Goal: Information Seeking & Learning: Understand process/instructions

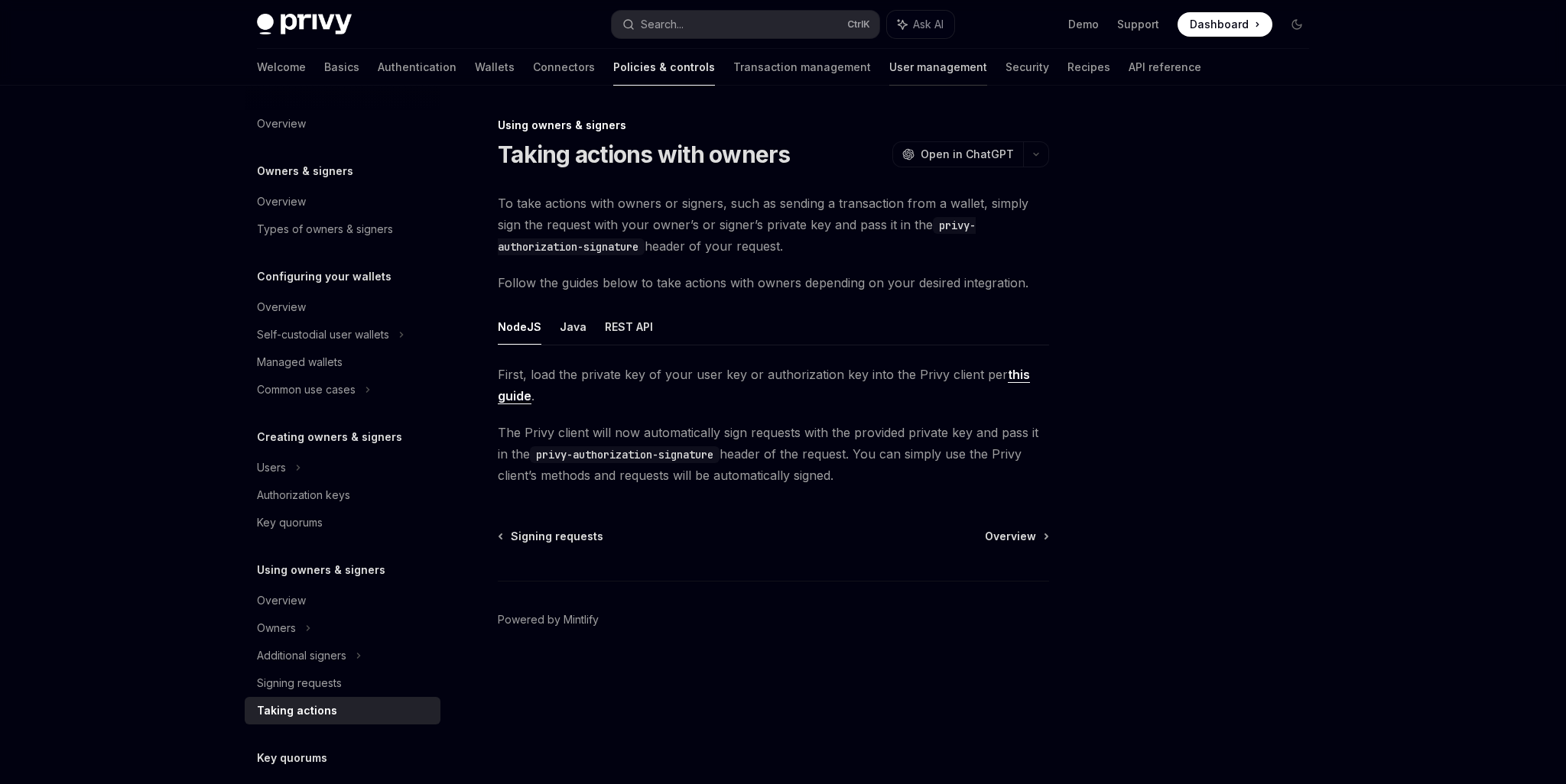
click at [889, 74] on link "User management" at bounding box center [938, 67] width 98 height 36
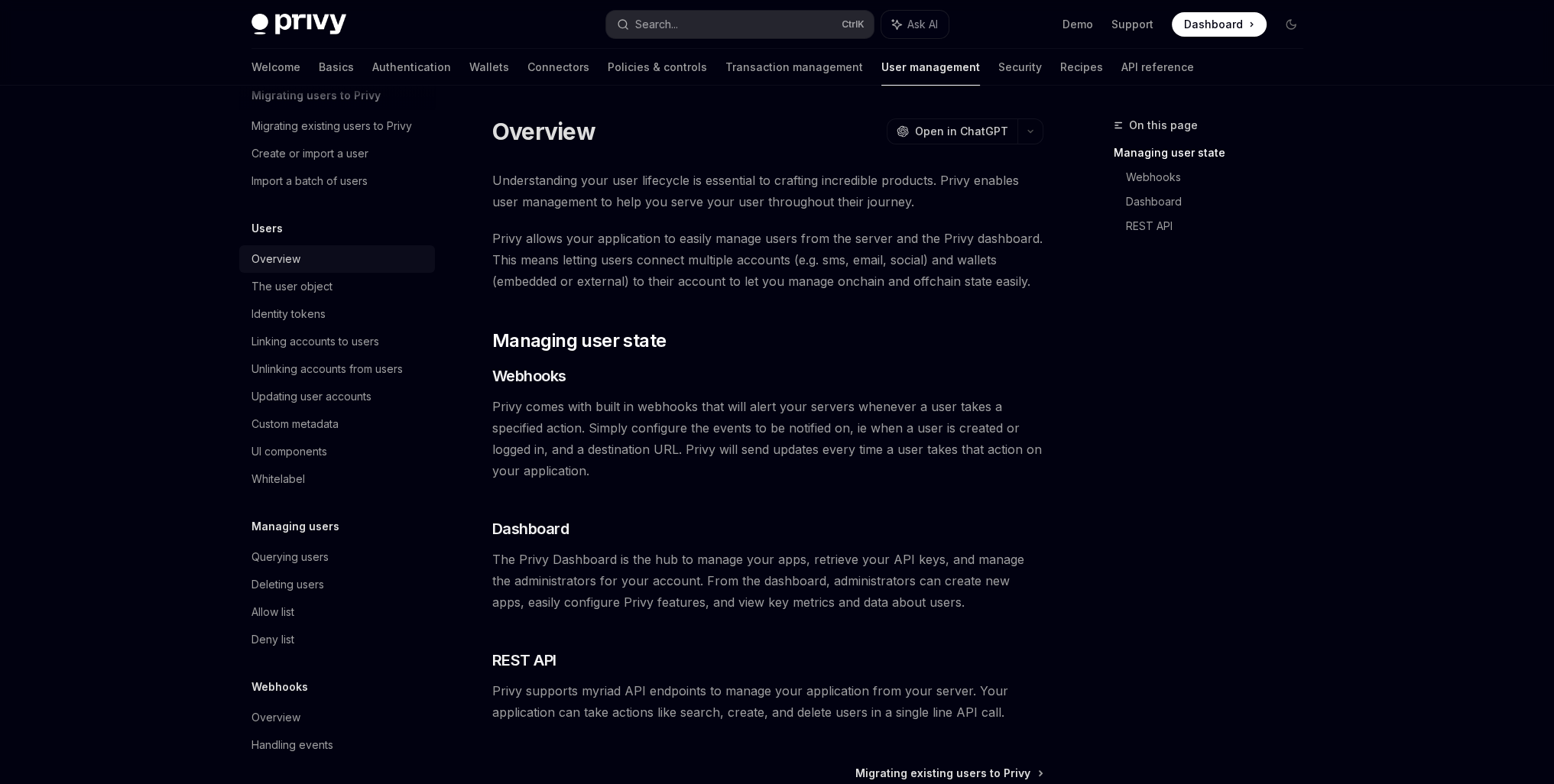
scroll to position [81, 0]
click at [287, 443] on div "UI components" at bounding box center [289, 446] width 75 height 18
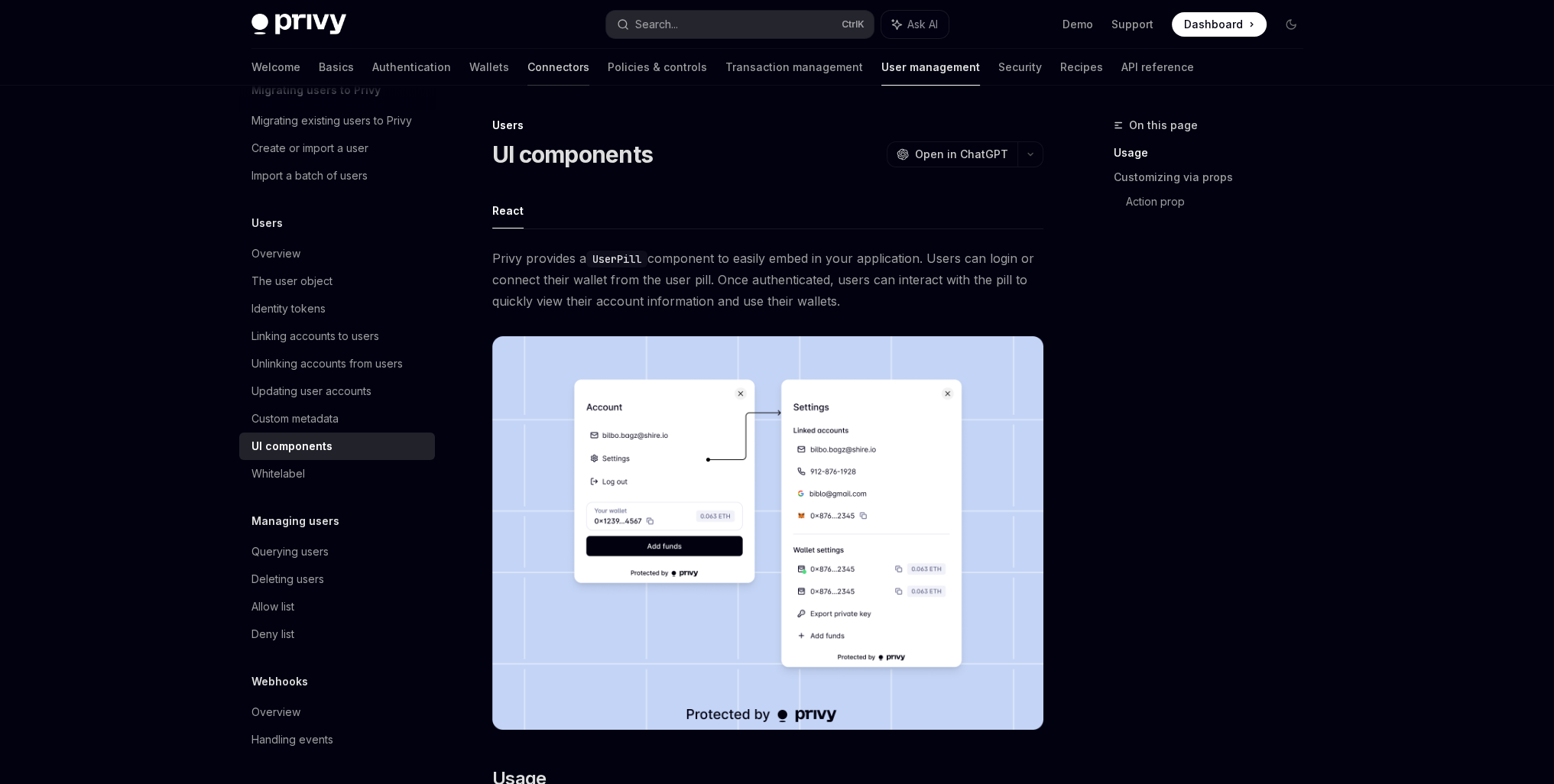
click at [527, 65] on link "Connectors" at bounding box center [558, 67] width 62 height 36
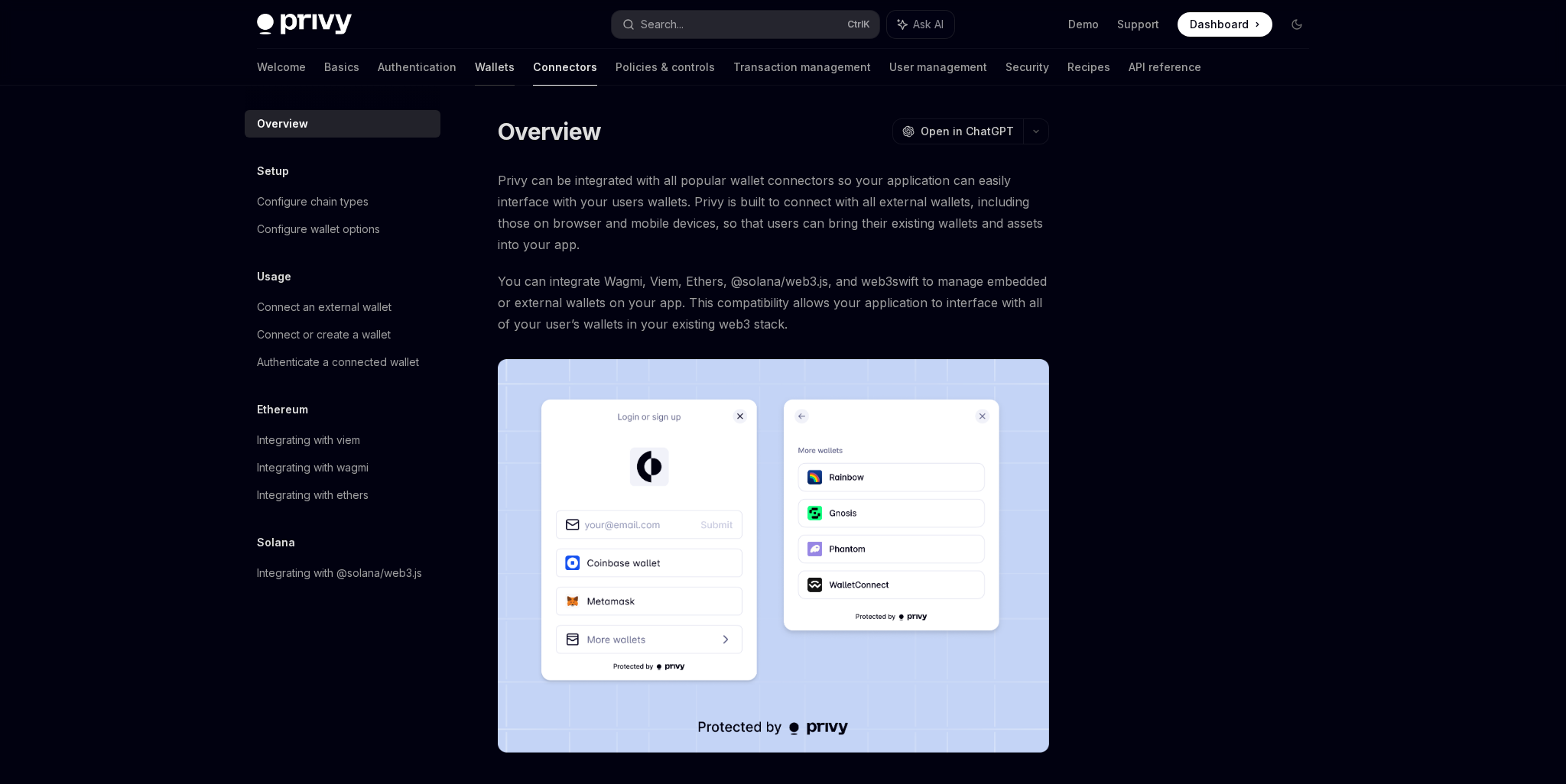
click at [475, 65] on link "Wallets" at bounding box center [494, 67] width 40 height 36
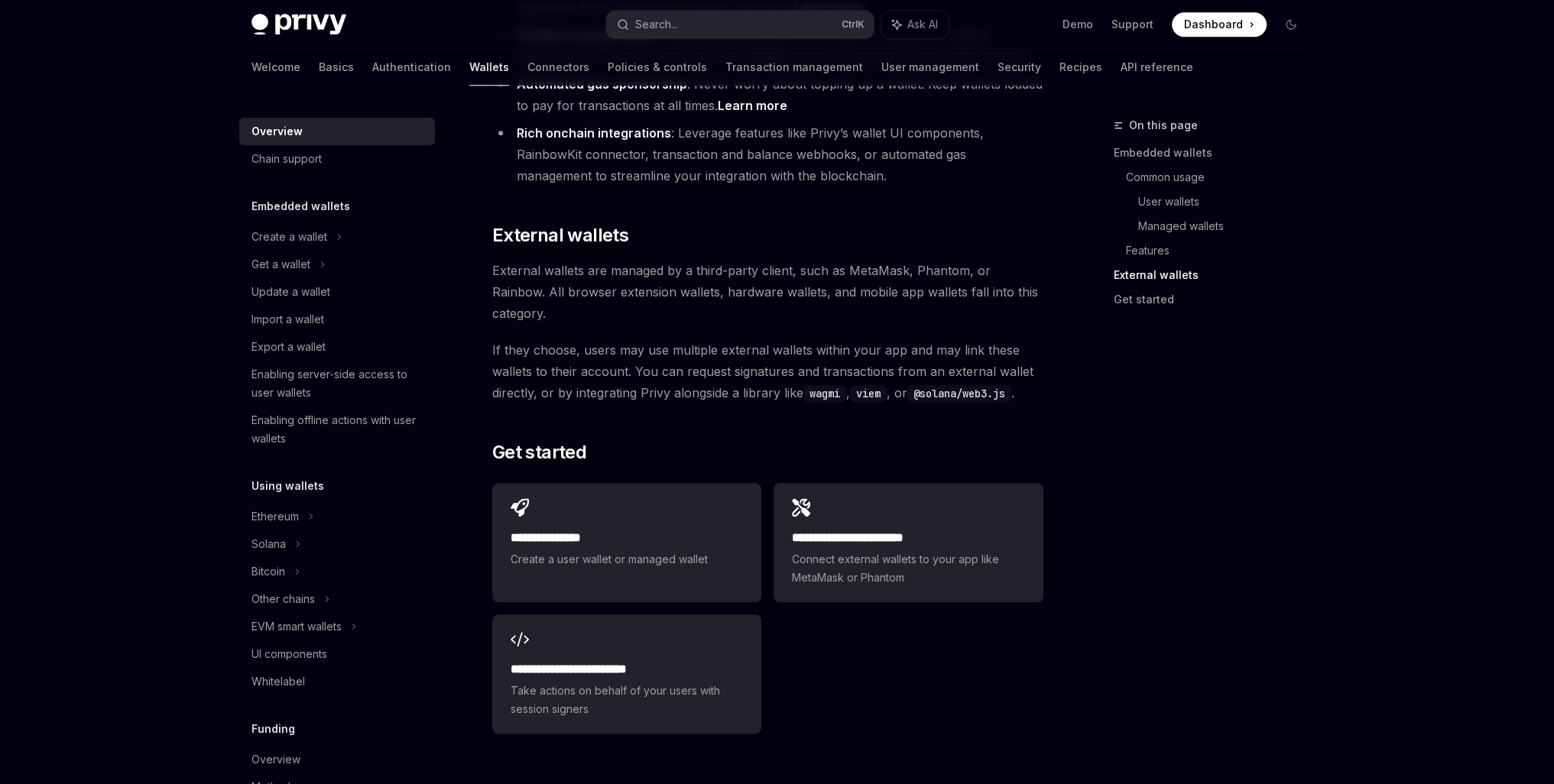
scroll to position [2165, 0]
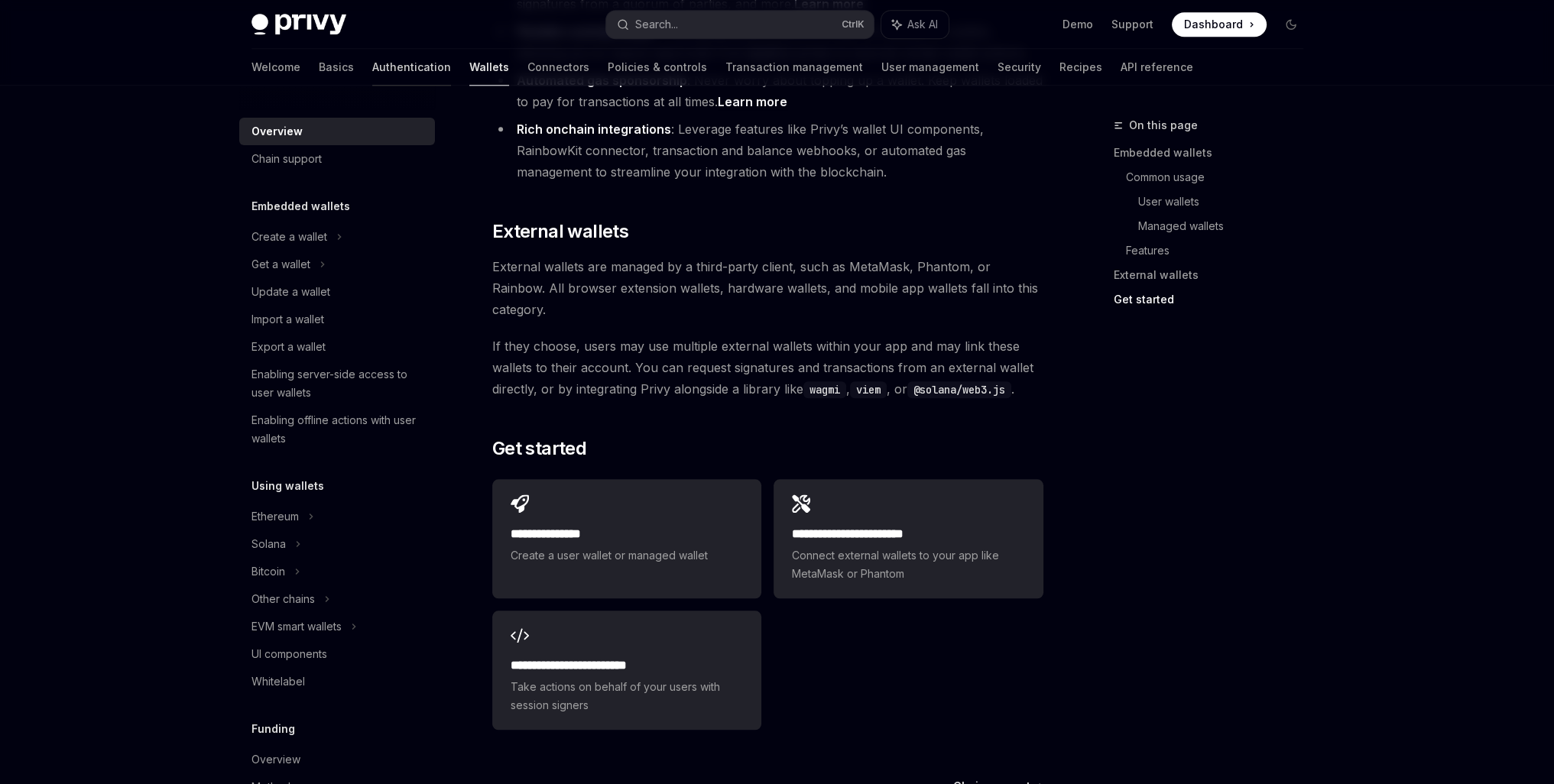
click at [373, 65] on link "Authentication" at bounding box center [411, 67] width 79 height 36
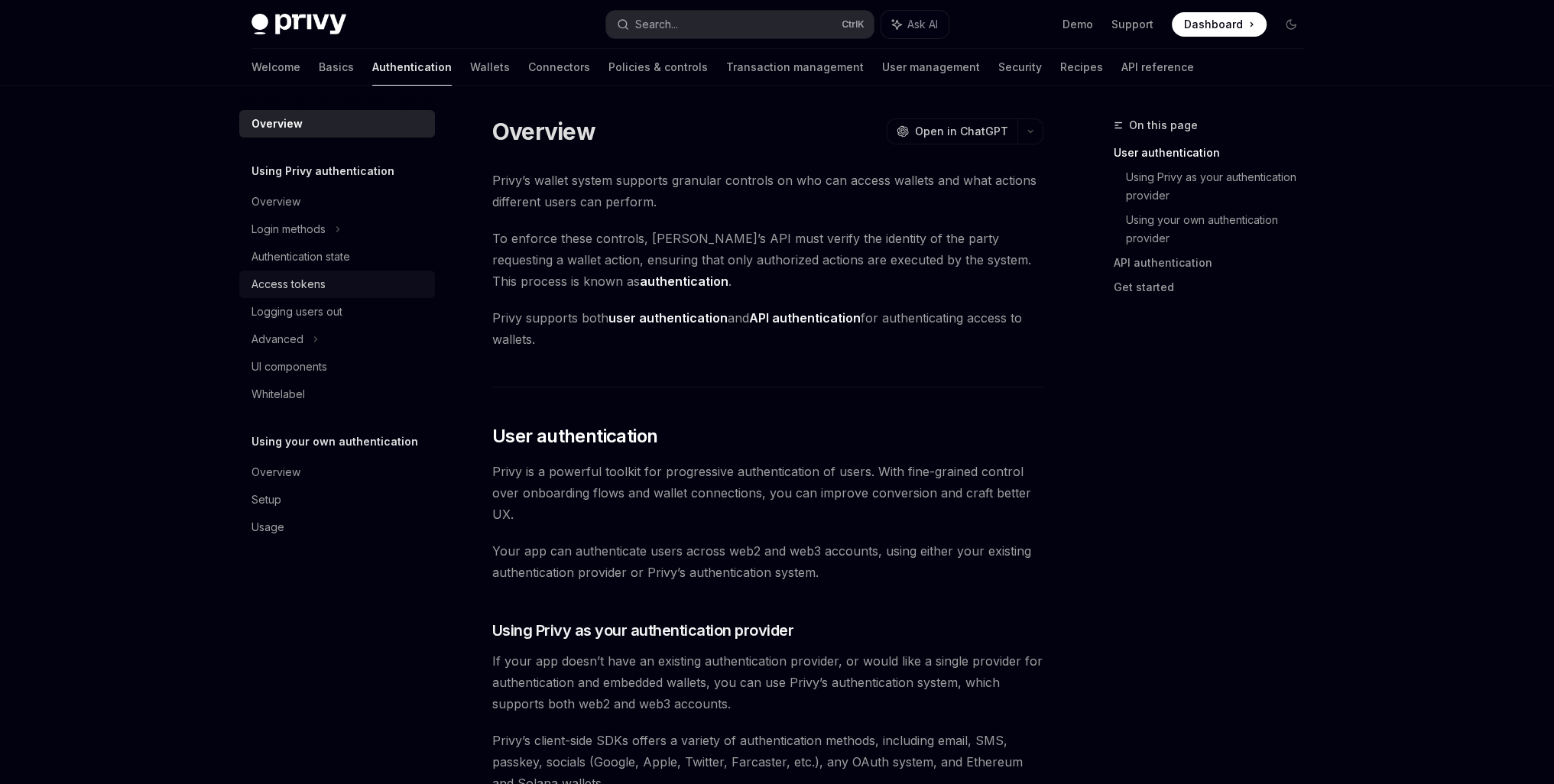
click at [298, 288] on div "Access tokens" at bounding box center [289, 284] width 75 height 18
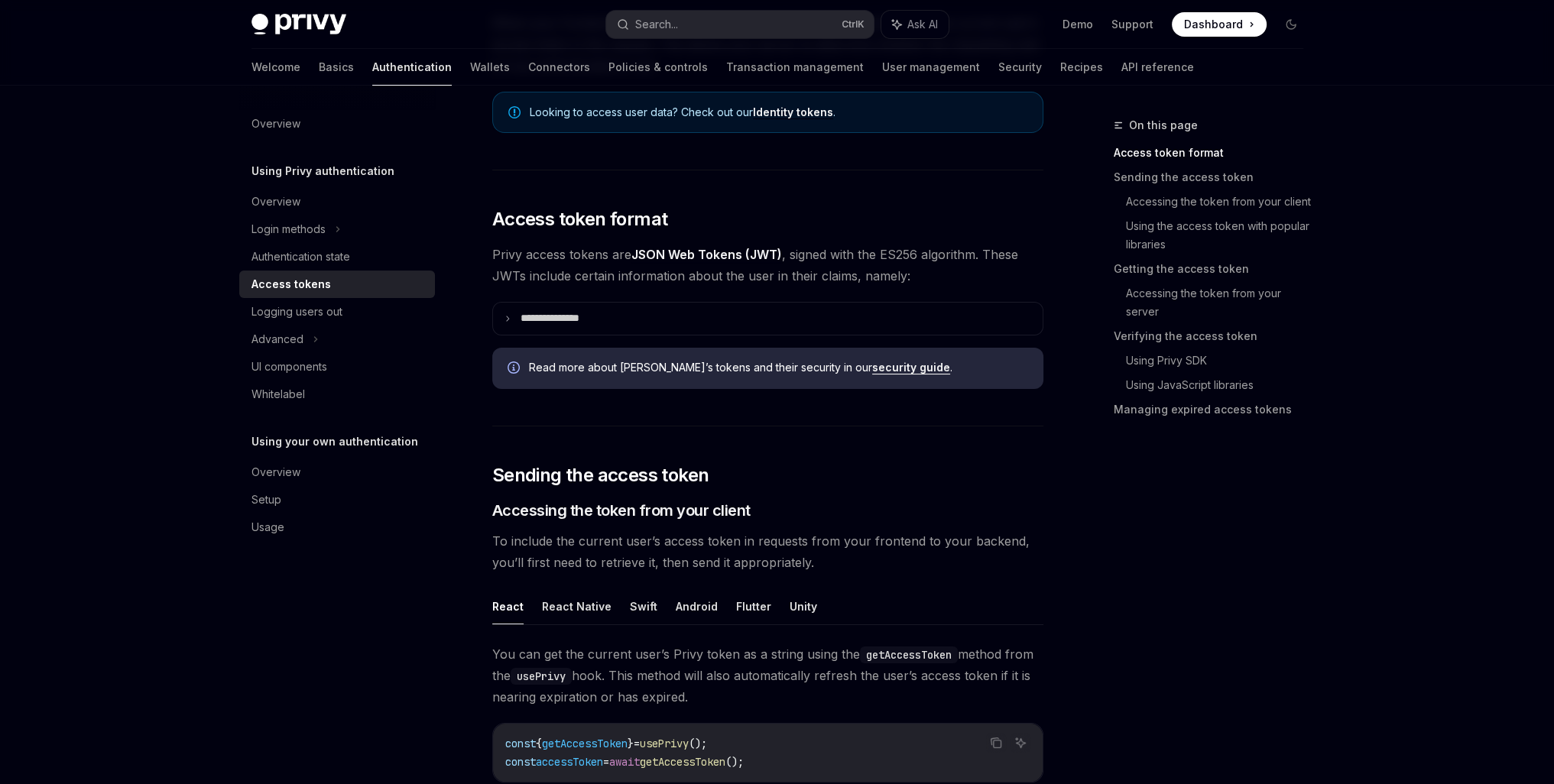
scroll to position [254, 0]
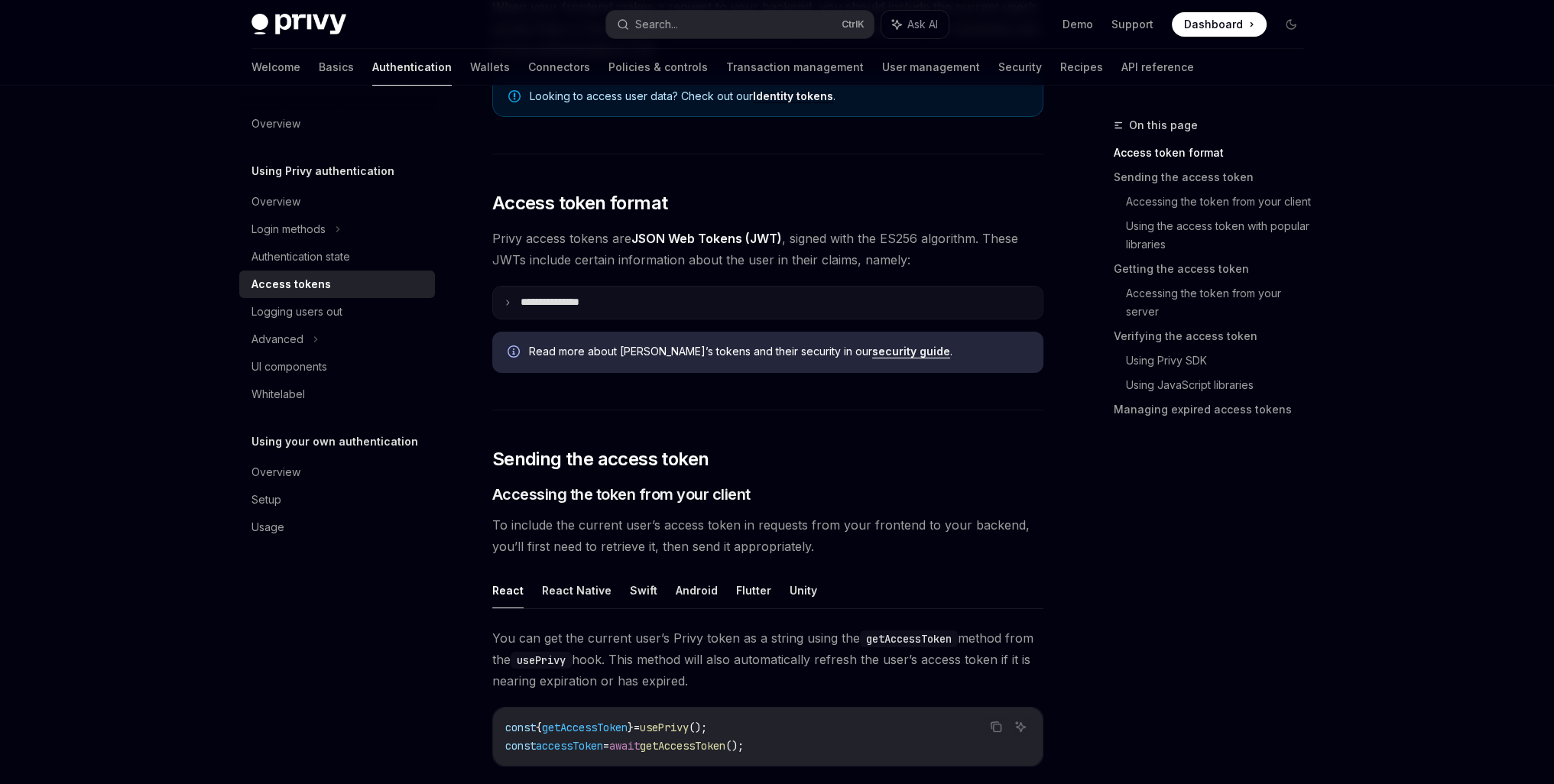
click at [584, 310] on summary "**********" at bounding box center [767, 302] width 550 height 32
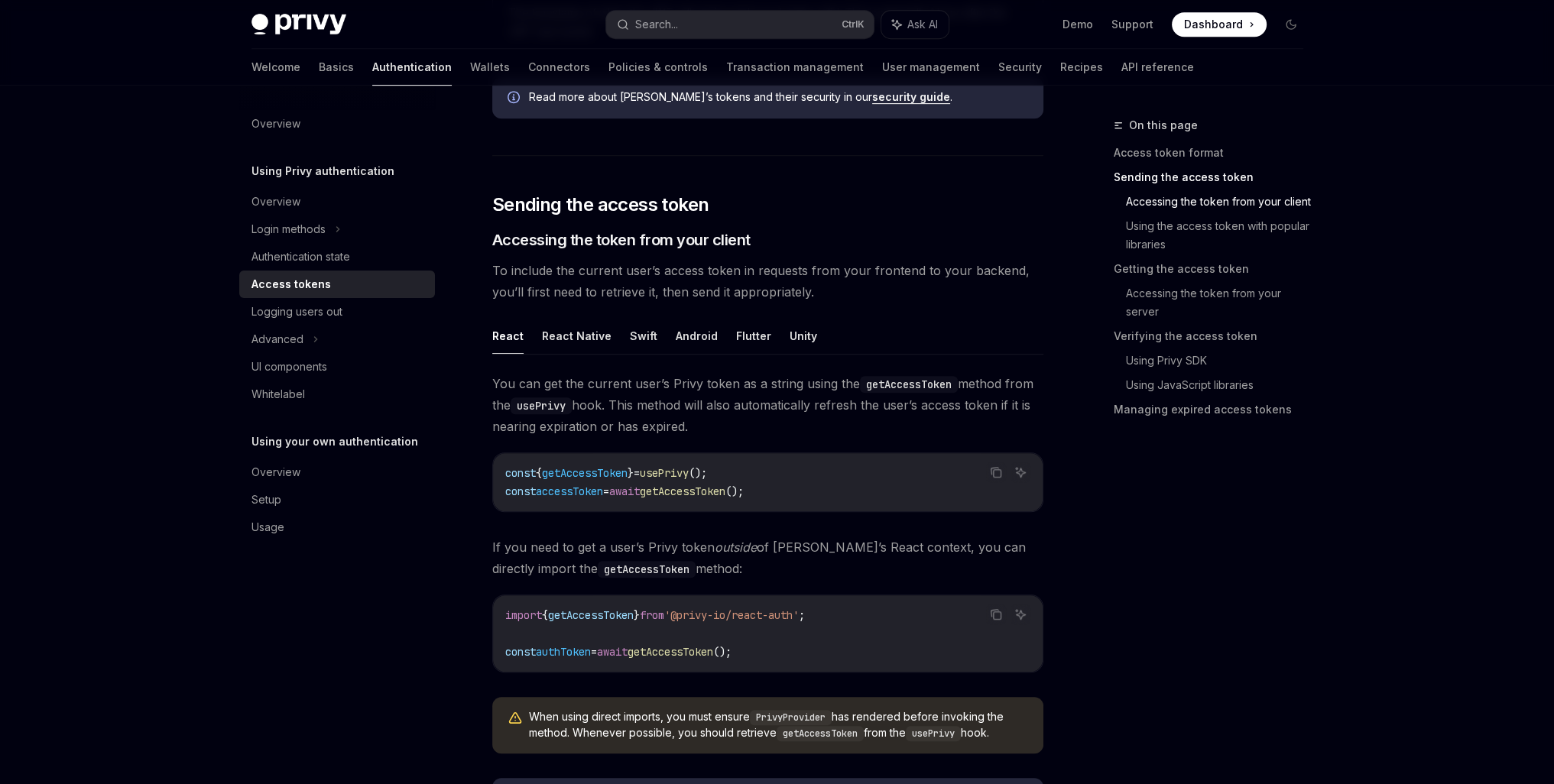
scroll to position [1019, 0]
click at [569, 331] on button "React Native" at bounding box center [577, 334] width 70 height 36
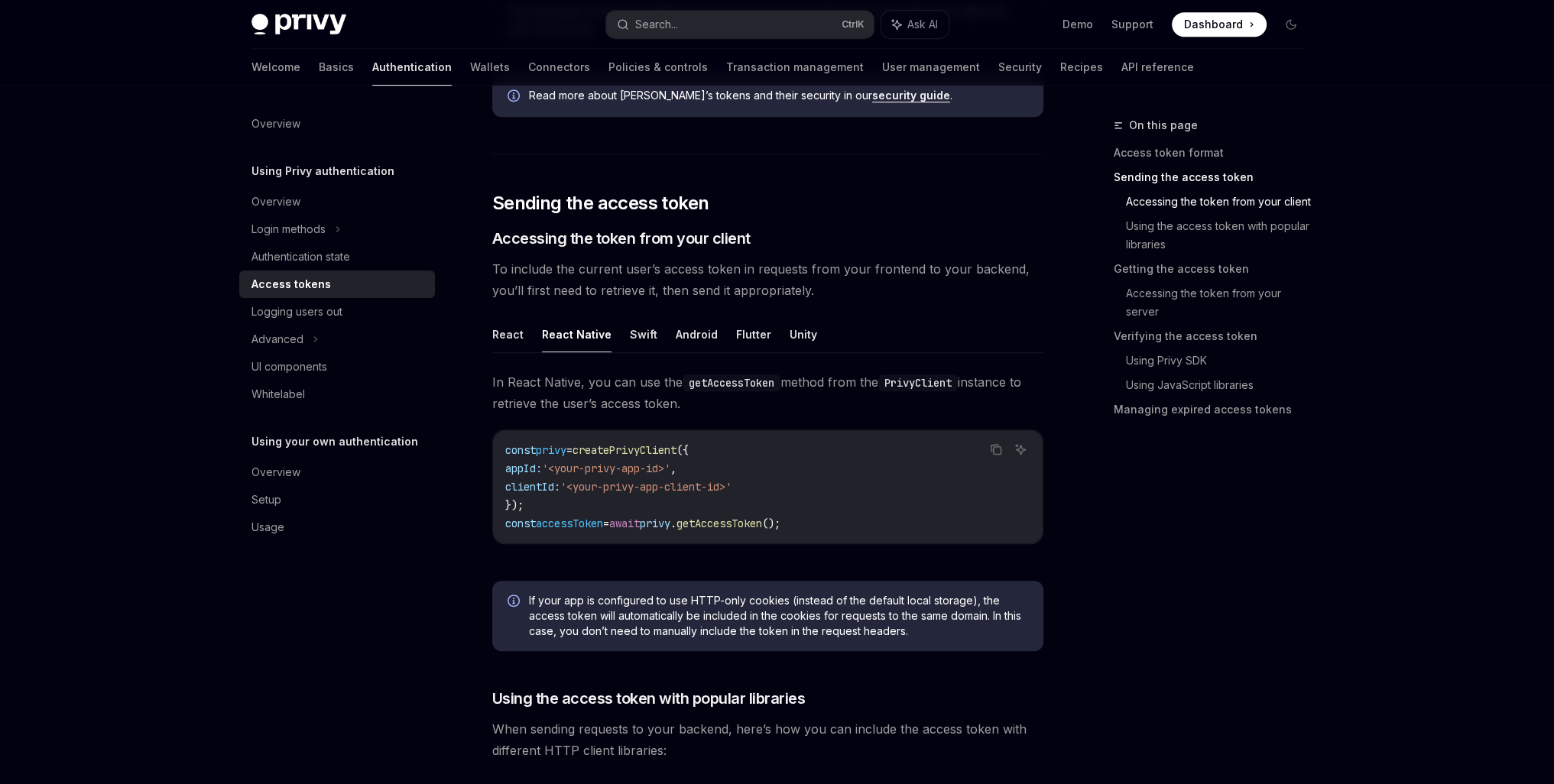
click at [522, 334] on ul "React React Native Swift Android Flutter Unity" at bounding box center [768, 334] width 551 height 36
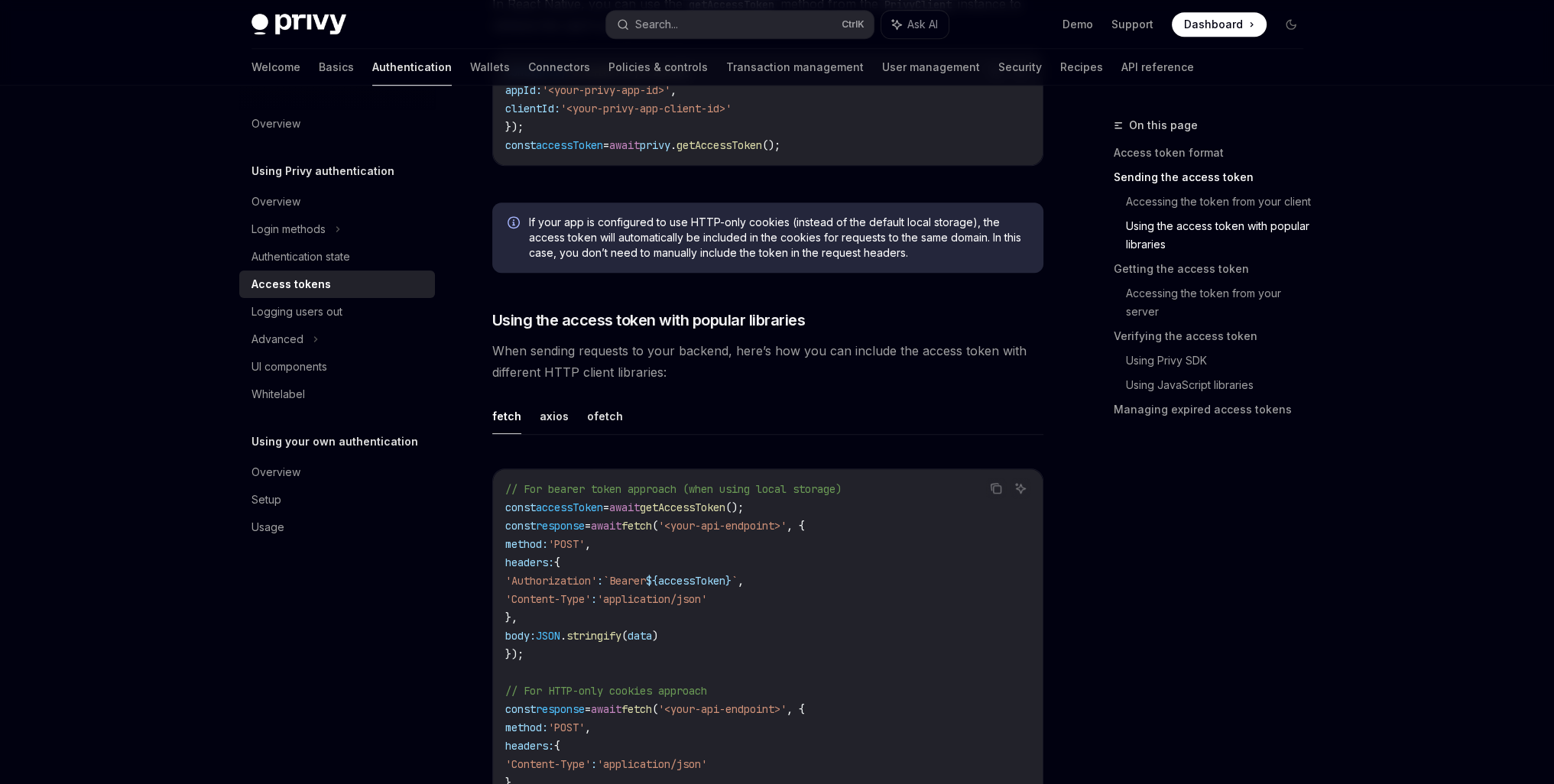
scroll to position [1401, 0]
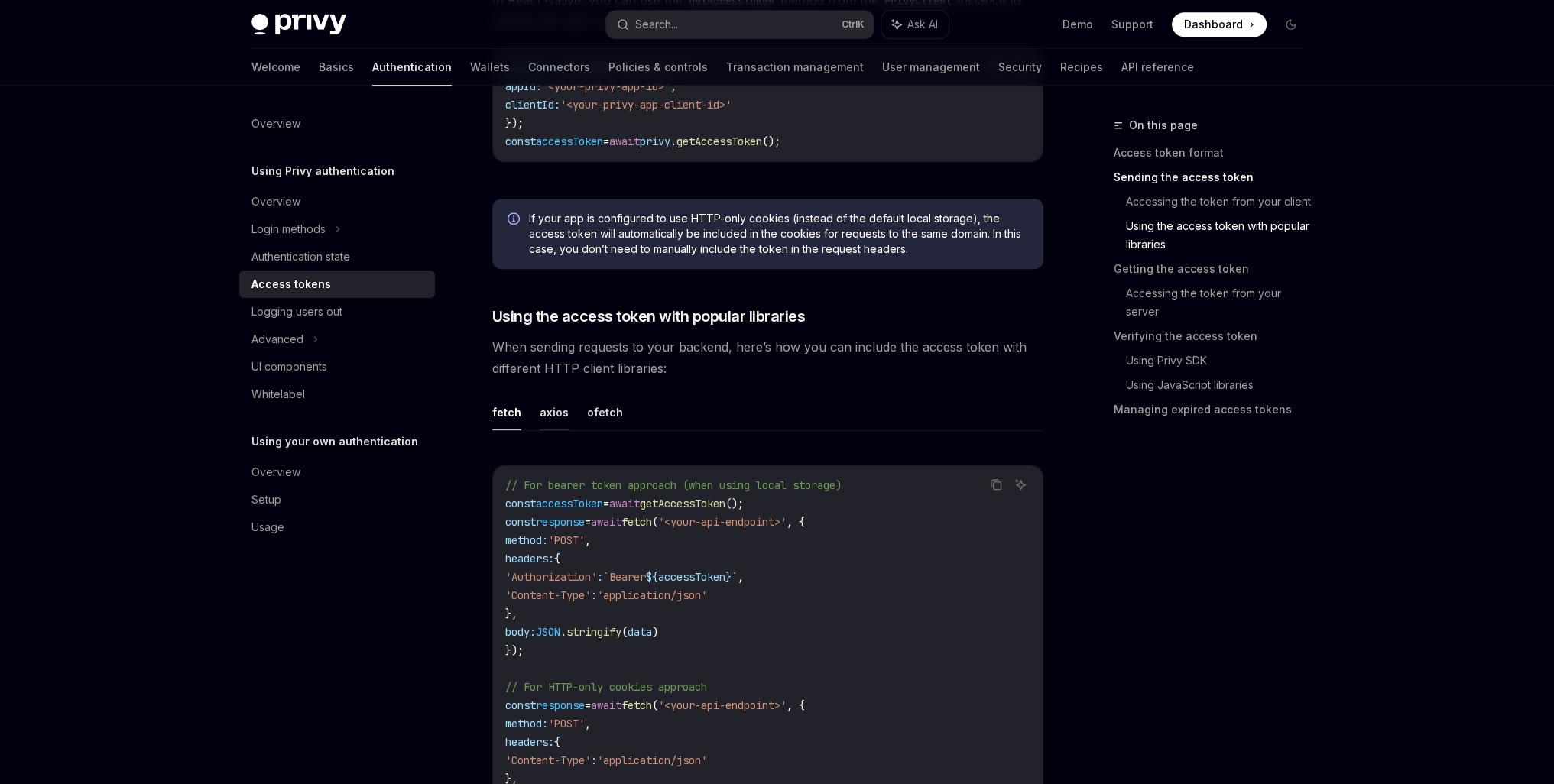
click at [540, 411] on button "axios" at bounding box center [554, 411] width 29 height 36
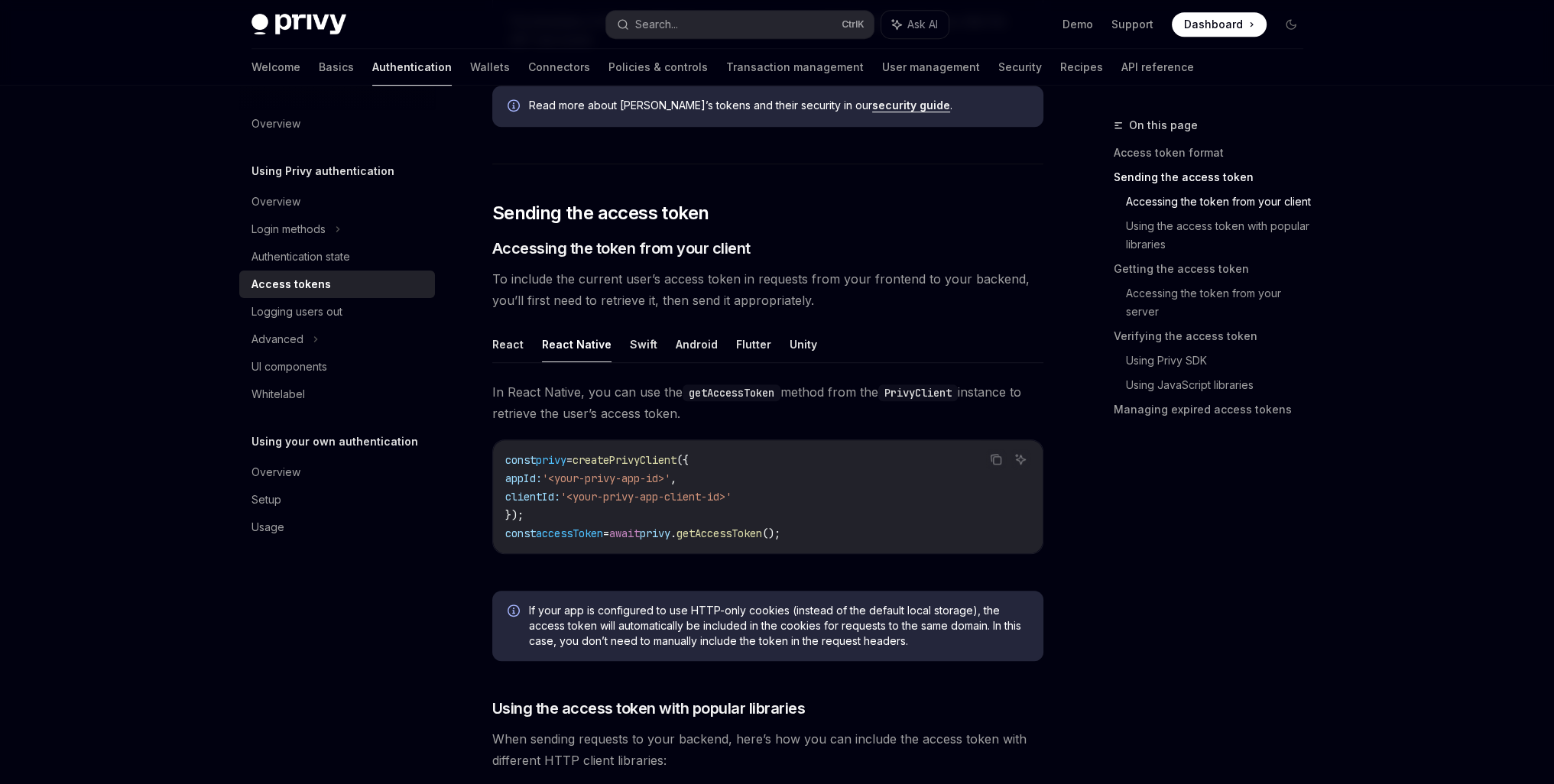
scroll to position [1019, 0]
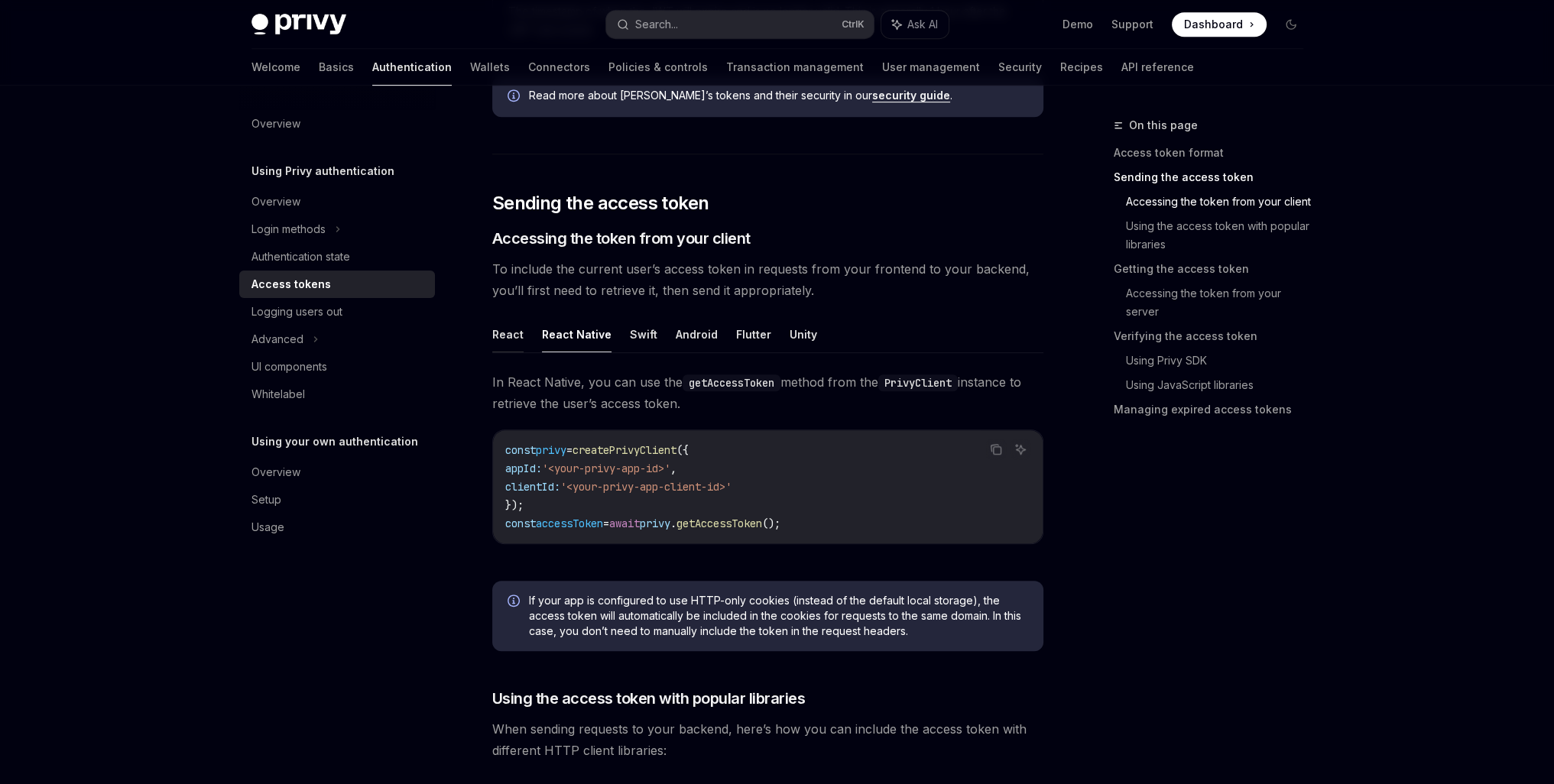
click at [514, 335] on button "React" at bounding box center [508, 334] width 31 height 36
type textarea "*"
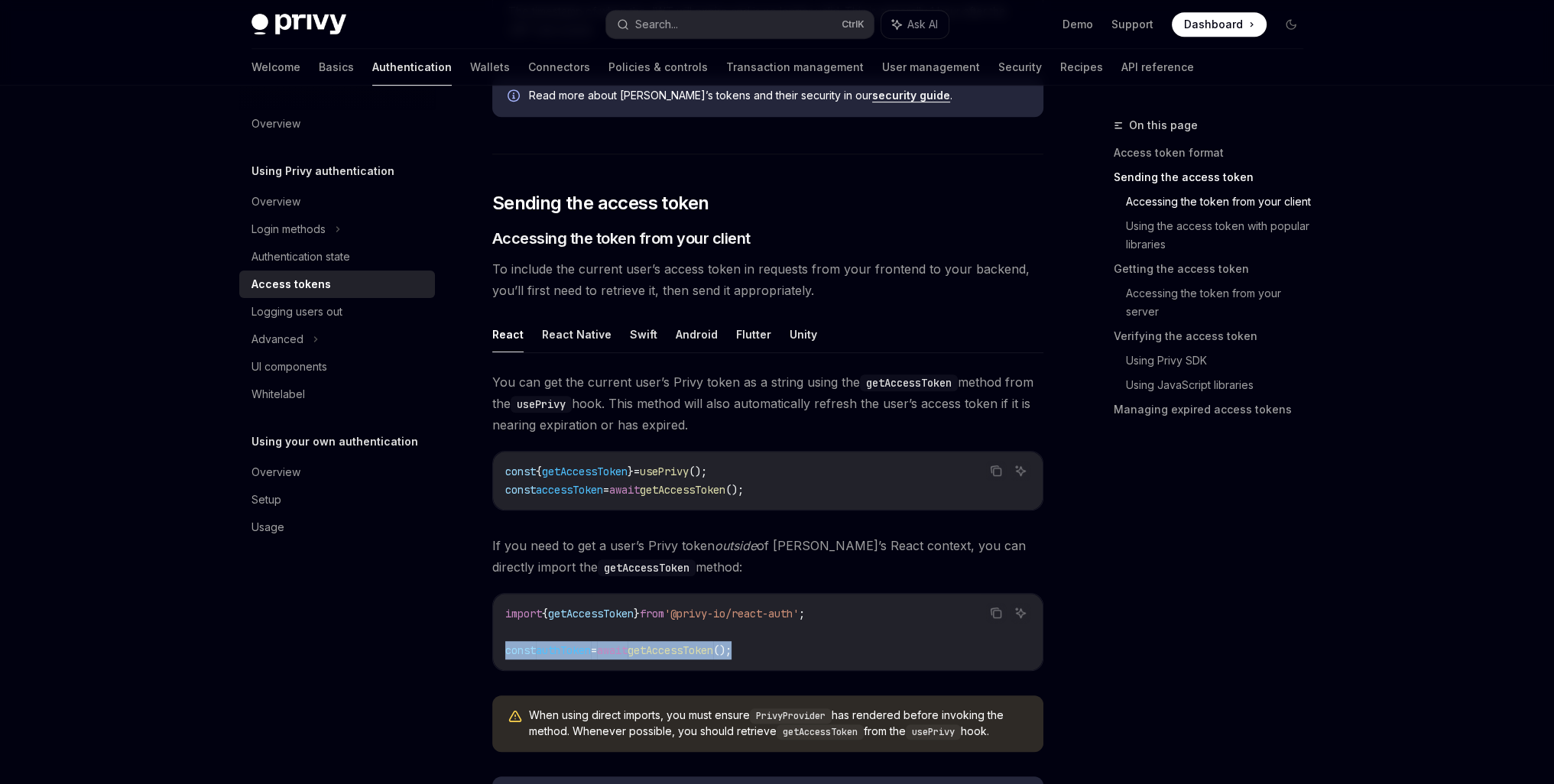
drag, startPoint x: 783, startPoint y: 646, endPoint x: 496, endPoint y: 652, distance: 287.1
click at [496, 652] on div "import { getAccessToken } from '@privy-io/react-auth' ; const authToken = await…" at bounding box center [767, 632] width 550 height 76
copy span "const authToken = await getAccessToken ();"
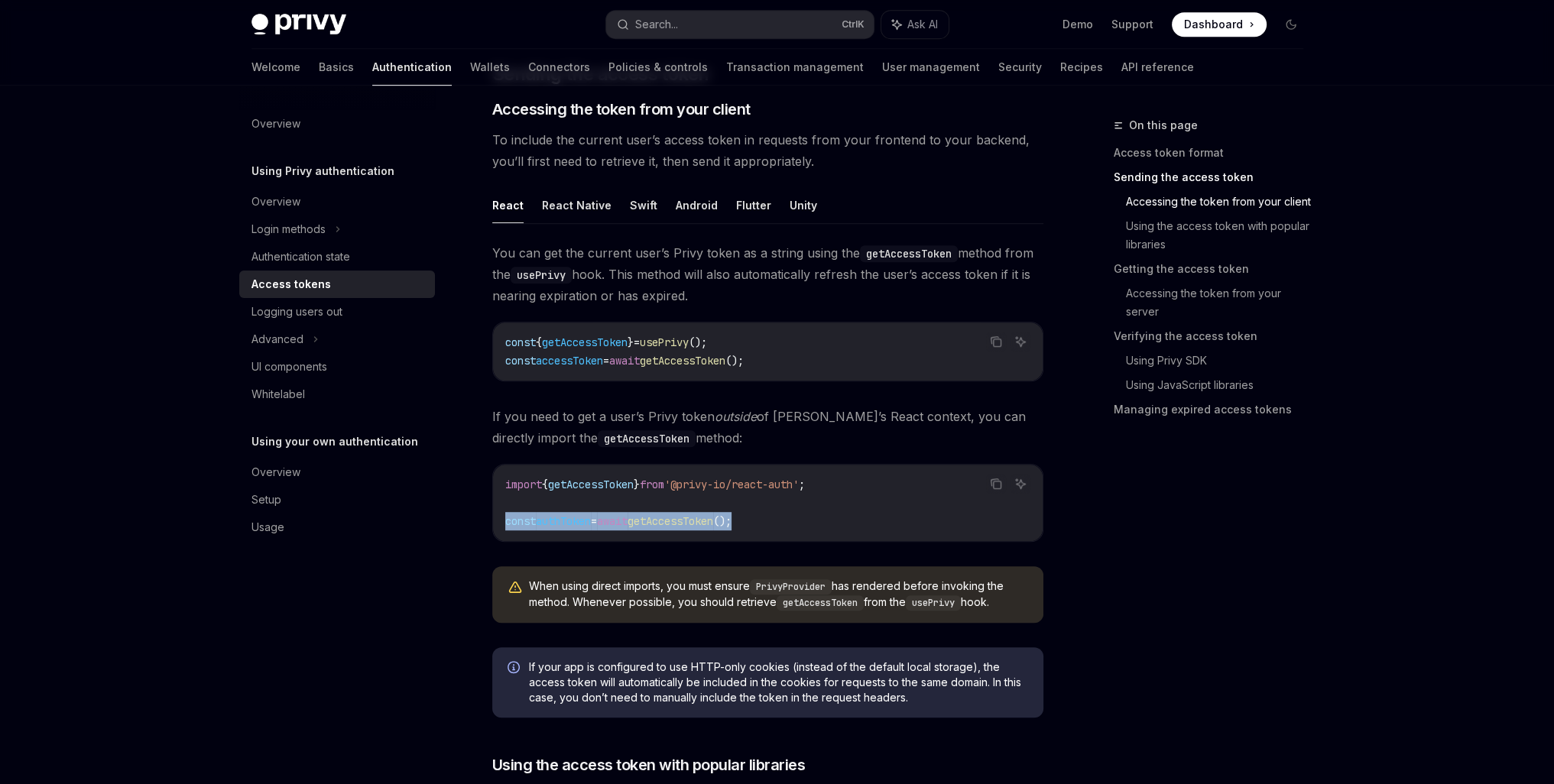
scroll to position [1147, 0]
click at [706, 355] on span "getAccessToken" at bounding box center [682, 362] width 85 height 14
copy span "getAccessToken"
click at [671, 21] on div "Search..." at bounding box center [657, 24] width 43 height 18
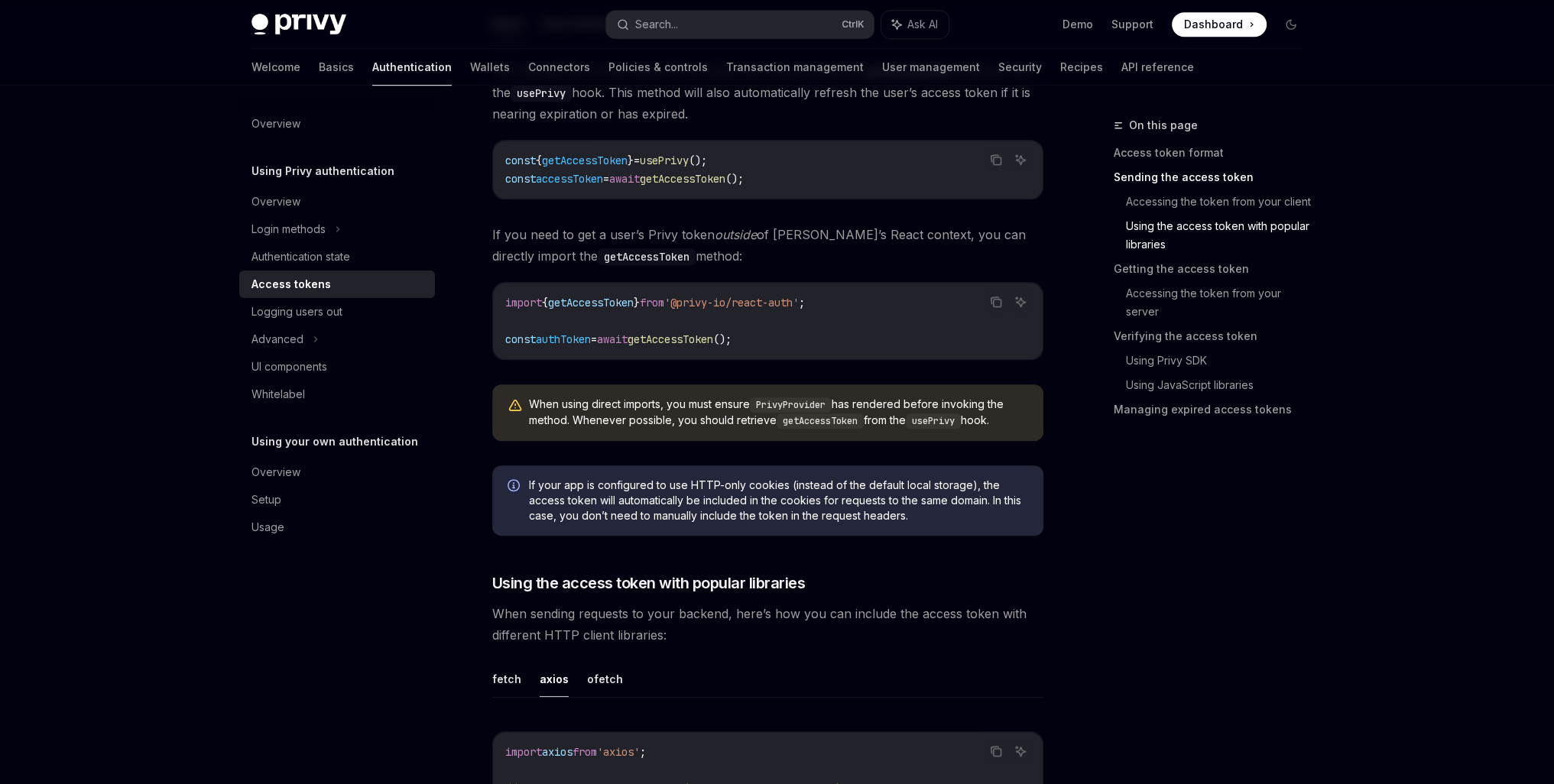
scroll to position [1333, 0]
click at [685, 17] on button "Search... Ctrl K" at bounding box center [739, 24] width 267 height 27
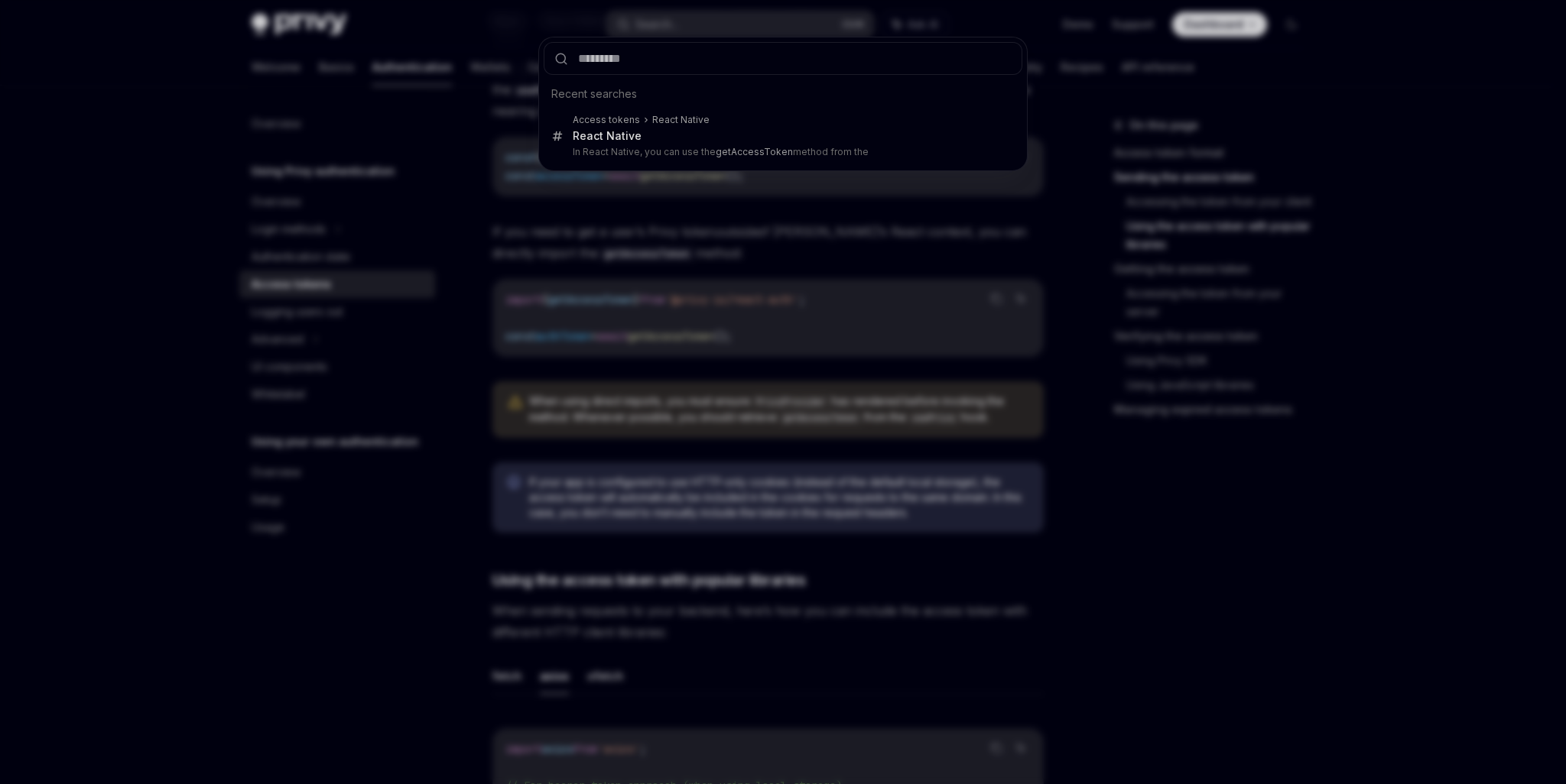
type input "**********"
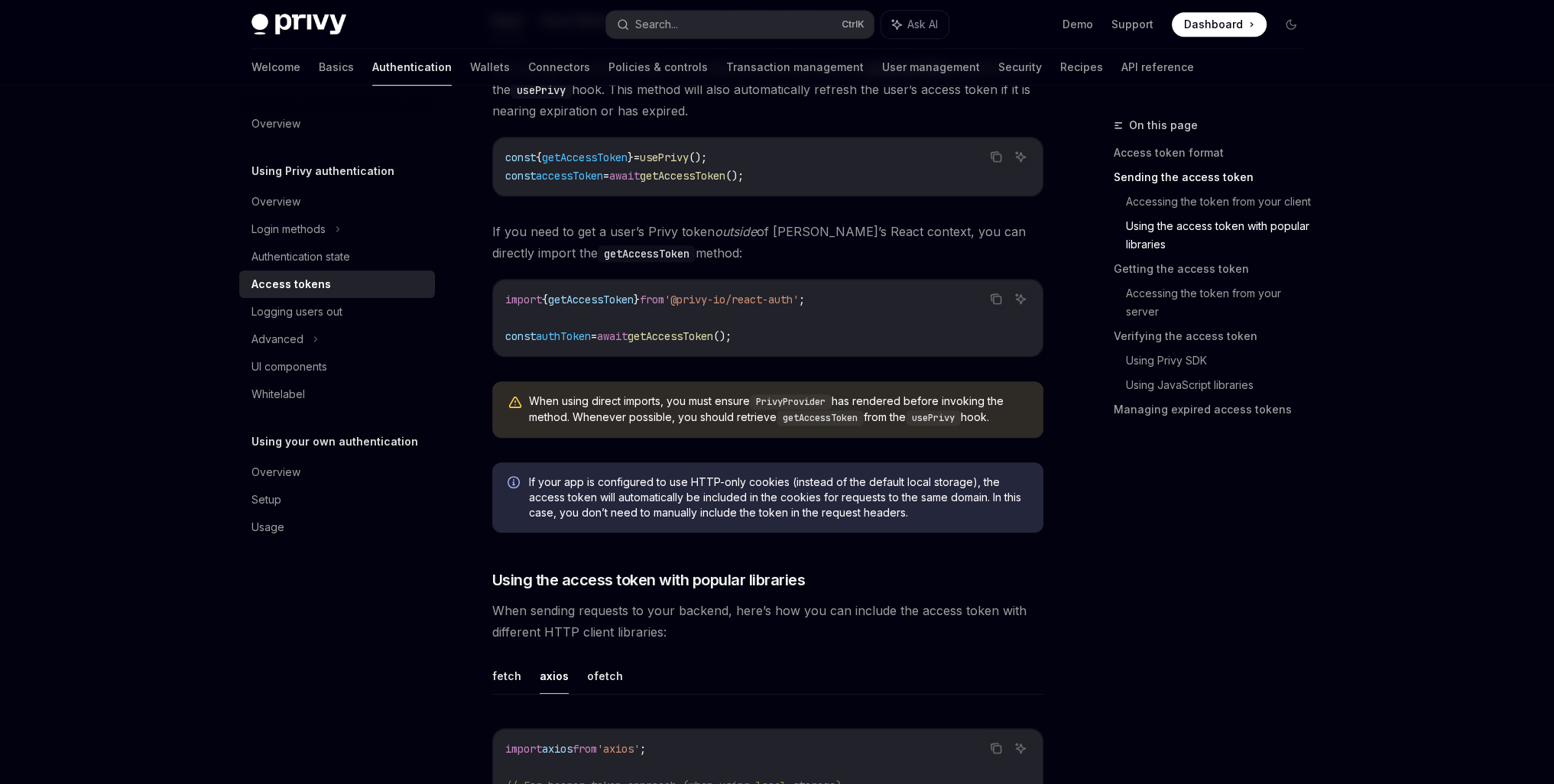
type textarea "*"
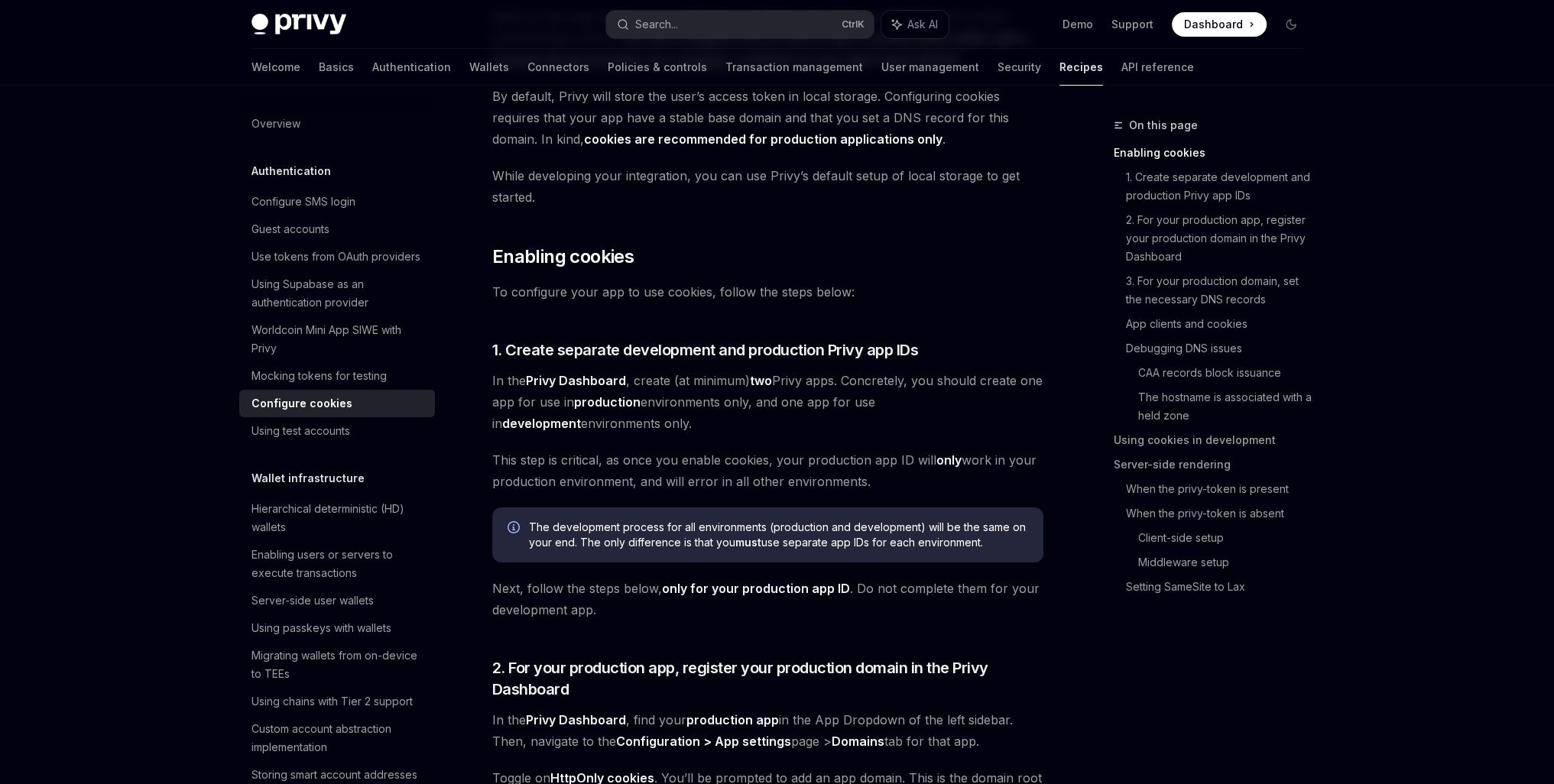
scroll to position [185, 0]
